Goal: Obtain resource: Obtain resource

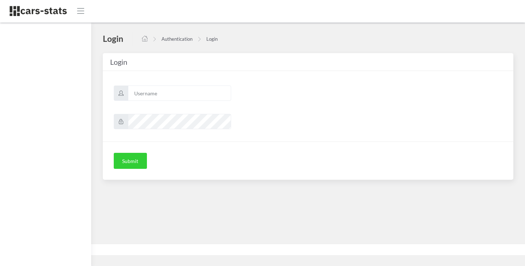
scroll to position [5, 5]
type input "skoda"
click at [135, 158] on button "Submit" at bounding box center [130, 161] width 33 height 16
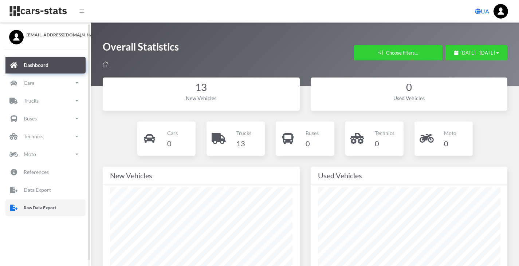
click at [44, 210] on p "Raw Data Export" at bounding box center [40, 208] width 33 height 8
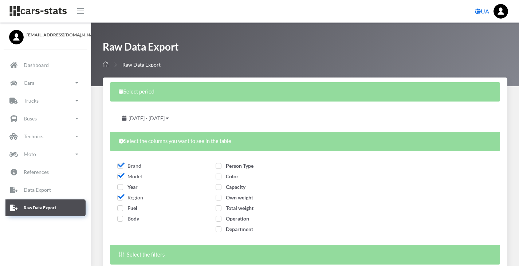
select select
click at [165, 117] on span "September 13, 2025 - October 13, 2025" at bounding box center [147, 118] width 36 height 6
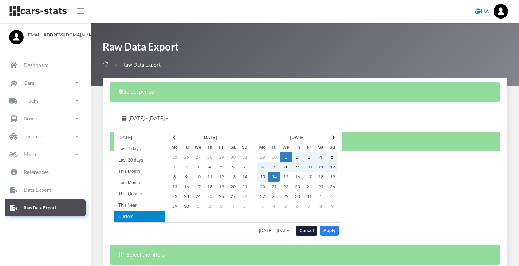
click at [329, 233] on button "Apply" at bounding box center [329, 231] width 19 height 10
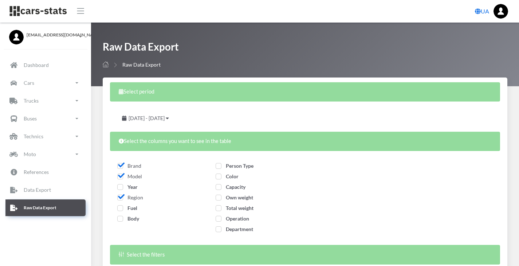
click at [120, 187] on span "Year" at bounding box center [127, 187] width 20 height 6
checkbox input "true"
click at [122, 209] on span "Fuel" at bounding box center [127, 208] width 20 height 6
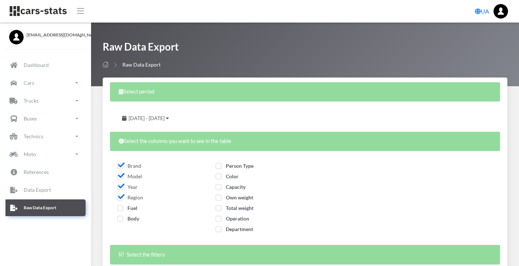
checkbox input "true"
click at [121, 221] on span "Body" at bounding box center [128, 219] width 22 height 6
checkbox input "true"
click at [219, 166] on span "Person Type" at bounding box center [235, 166] width 38 height 6
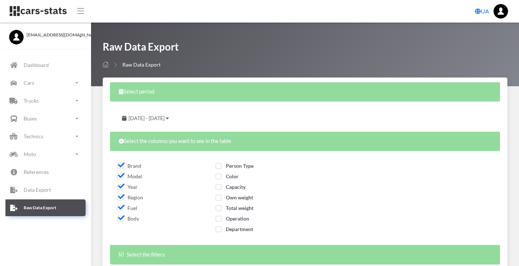
checkbox input "true"
click at [221, 179] on span "Color" at bounding box center [227, 177] width 23 height 6
checkbox input "true"
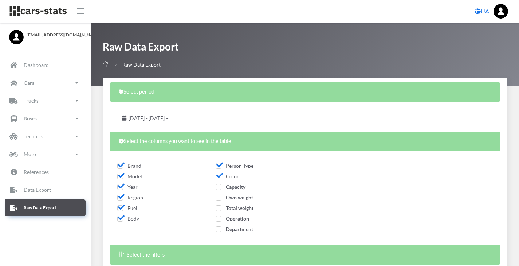
click at [219, 186] on span "Capacity" at bounding box center [231, 187] width 30 height 6
checkbox input "true"
click at [219, 199] on span "Own weight" at bounding box center [235, 198] width 38 height 6
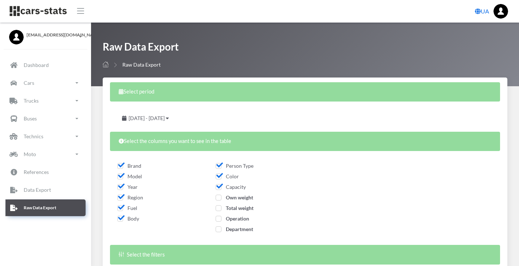
checkbox input "true"
click at [219, 206] on span "Total weight" at bounding box center [235, 208] width 38 height 6
checkbox input "true"
click at [219, 218] on span "Operation" at bounding box center [233, 219] width 34 height 6
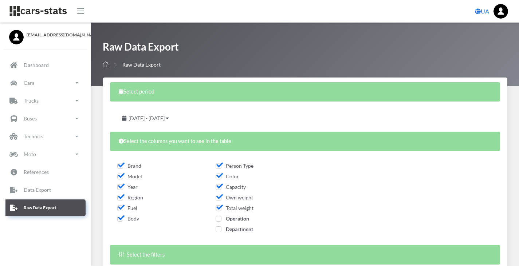
checkbox input "true"
click at [219, 231] on span "Department" at bounding box center [235, 229] width 38 height 6
checkbox input "true"
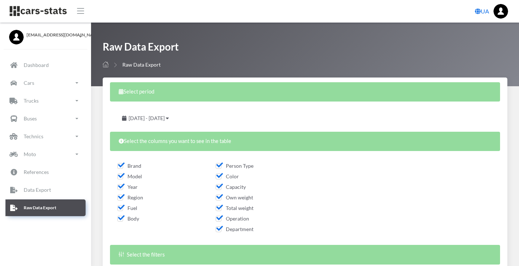
scroll to position [124, 0]
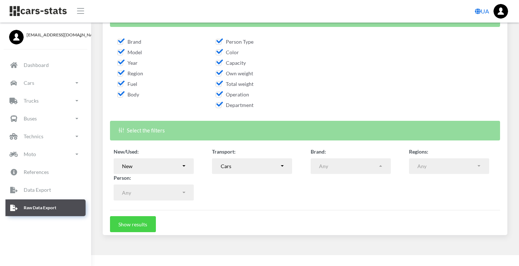
click at [141, 225] on button "Show results" at bounding box center [133, 225] width 46 height 16
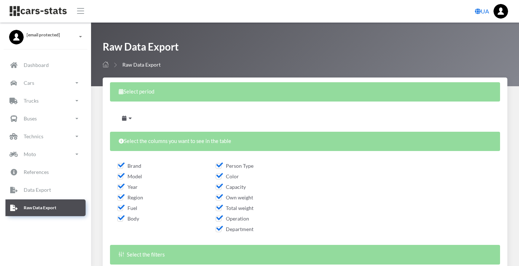
select select
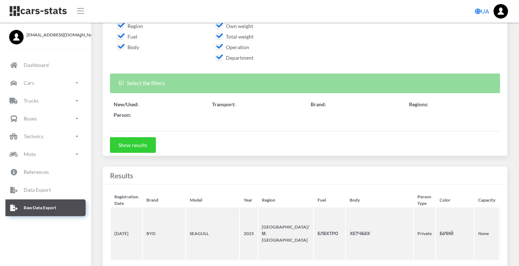
select select "50"
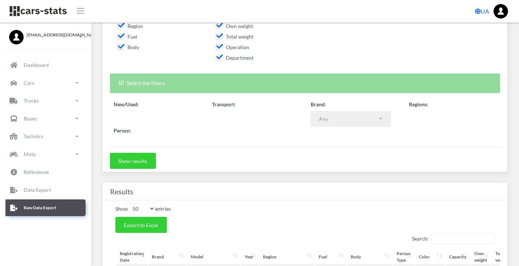
scroll to position [5, 5]
select select
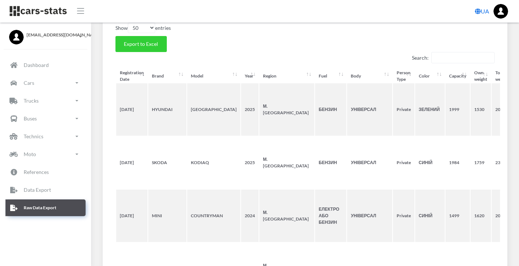
scroll to position [369, 0]
